Goal: Book appointment/travel/reservation

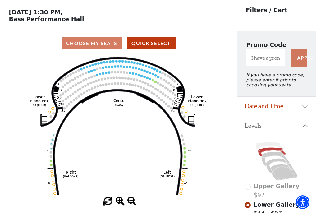
scroll to position [29, 0]
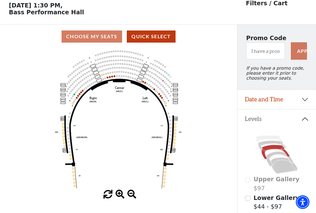
scroll to position [29, 0]
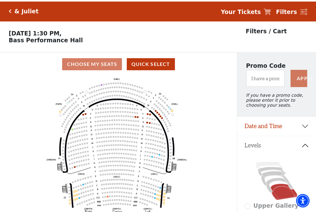
scroll to position [29, 0]
